Goal: Information Seeking & Learning: Learn about a topic

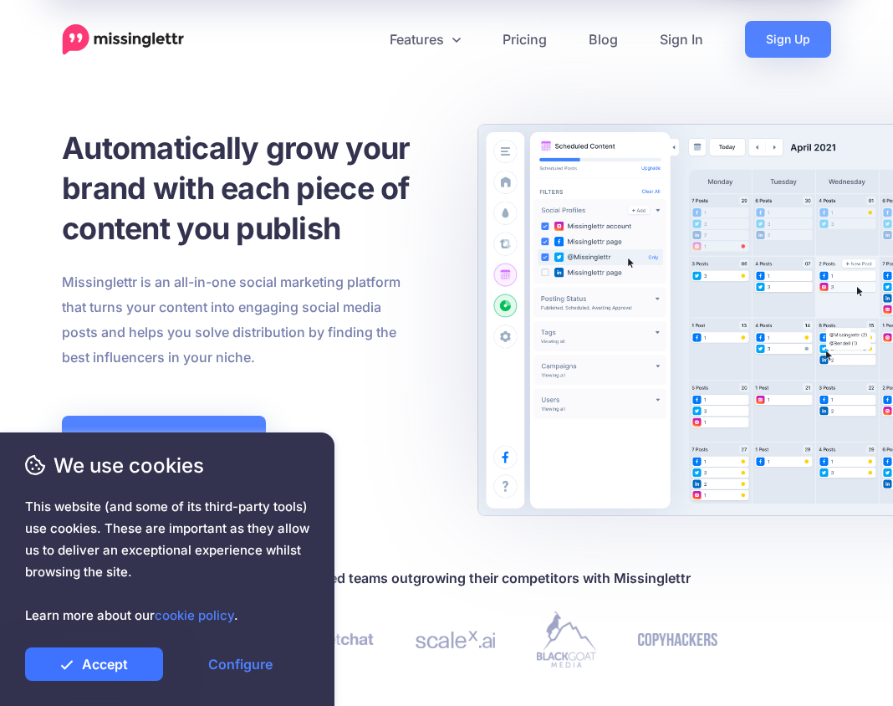
click at [140, 660] on link "Accept" at bounding box center [94, 663] width 138 height 33
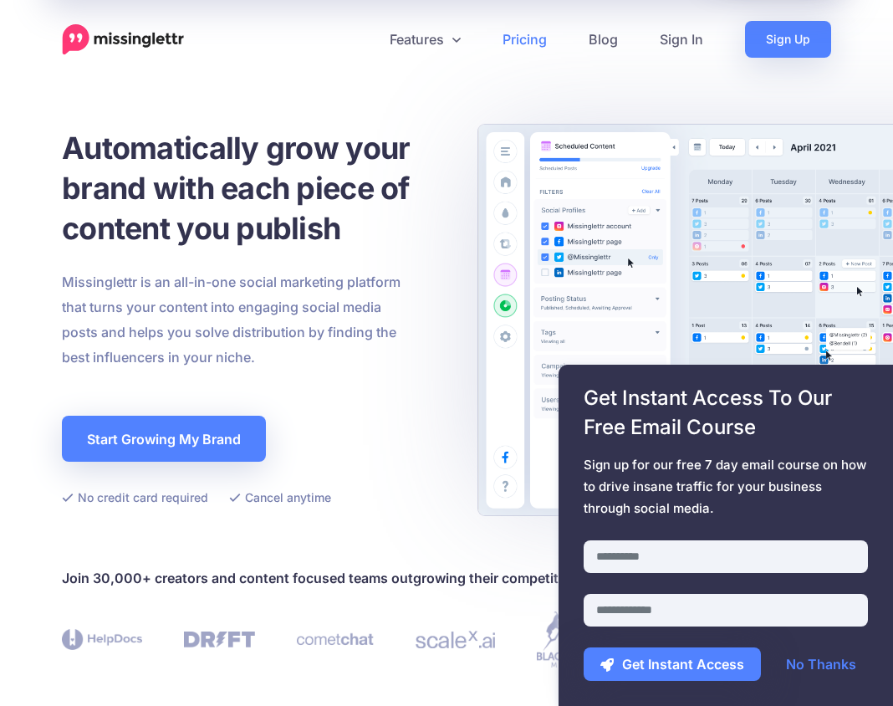
click at [540, 46] on link "Pricing" at bounding box center [525, 39] width 86 height 37
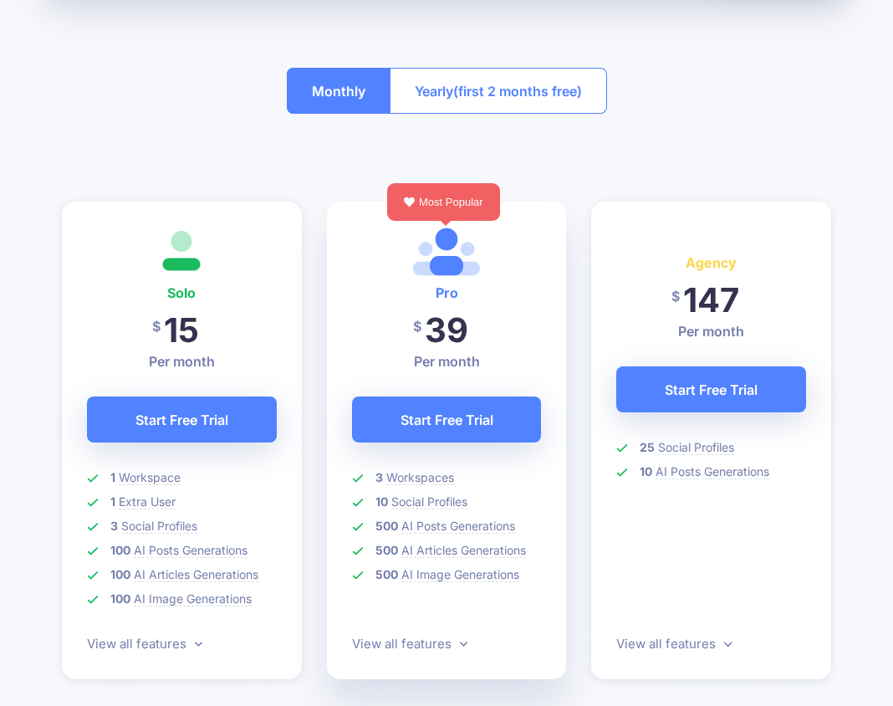
scroll to position [313, 0]
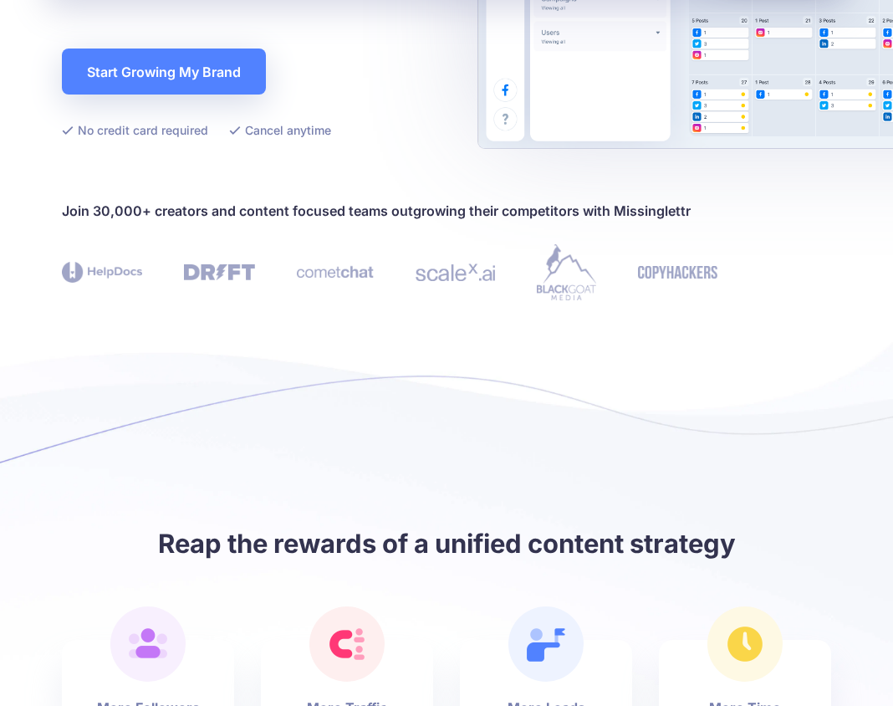
scroll to position [369, 0]
